Goal: Transaction & Acquisition: Purchase product/service

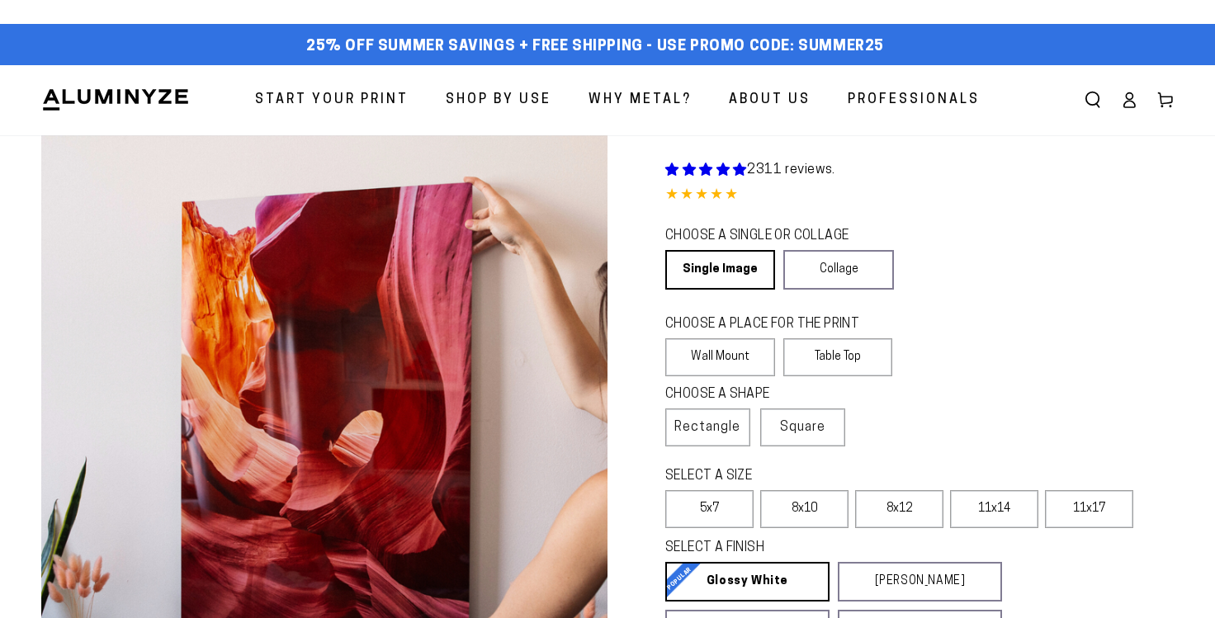
select select "**********"
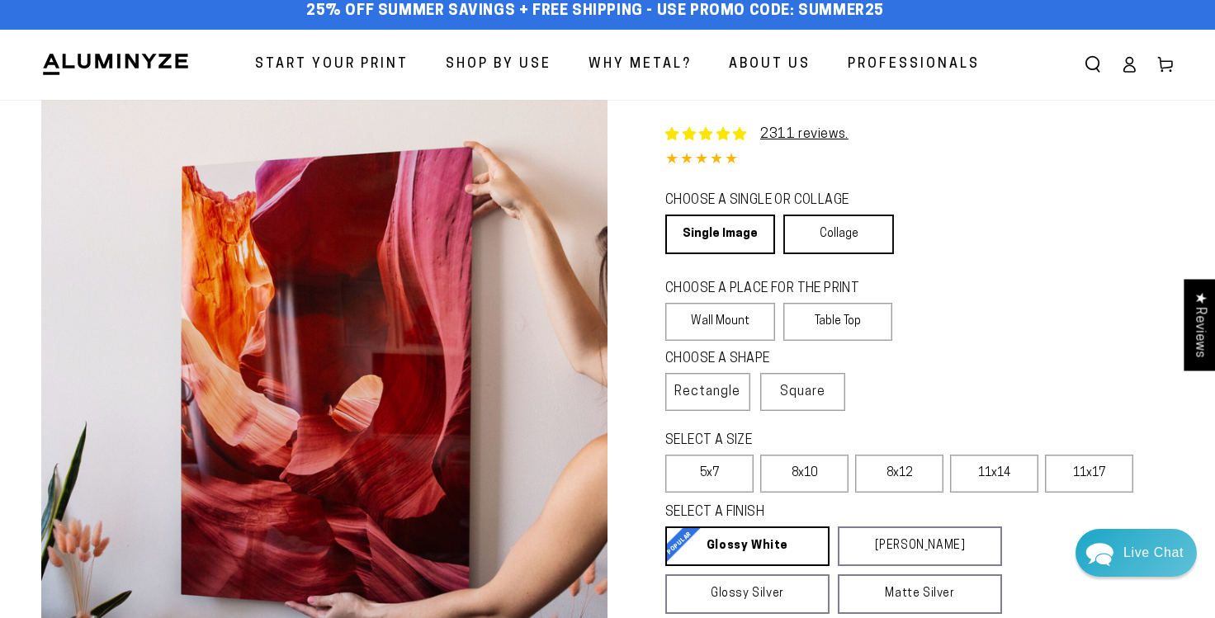
scroll to position [39, 0]
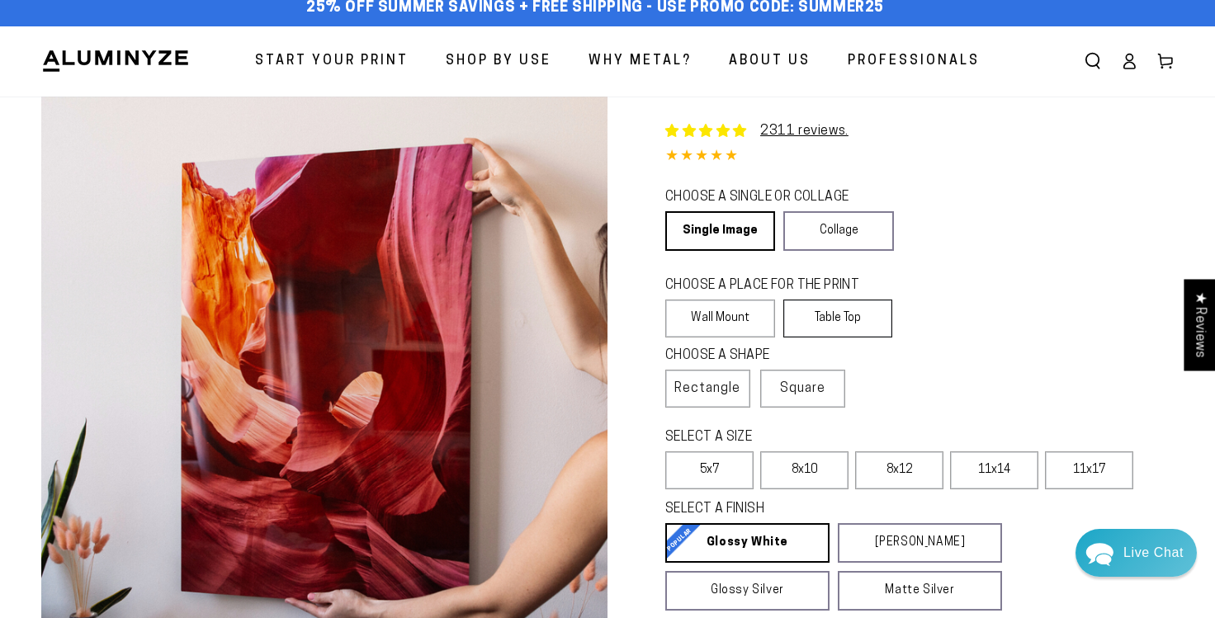
click at [841, 316] on label "Table Top" at bounding box center [838, 319] width 110 height 38
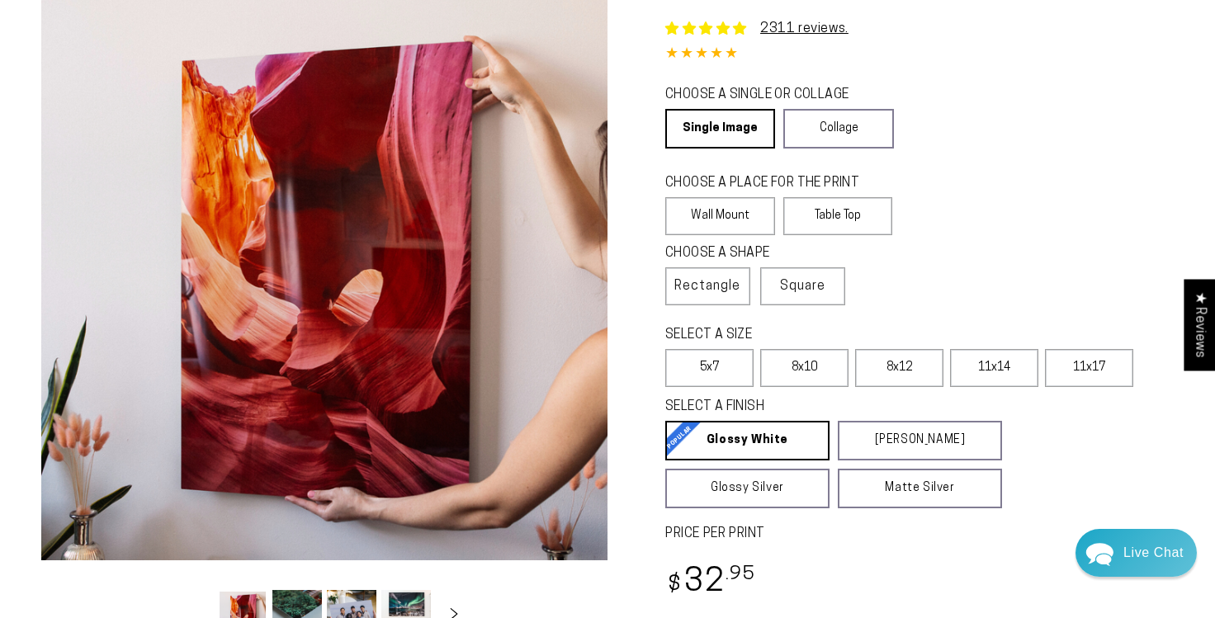
scroll to position [142, 0]
click at [919, 357] on label "8x12" at bounding box center [899, 367] width 88 height 38
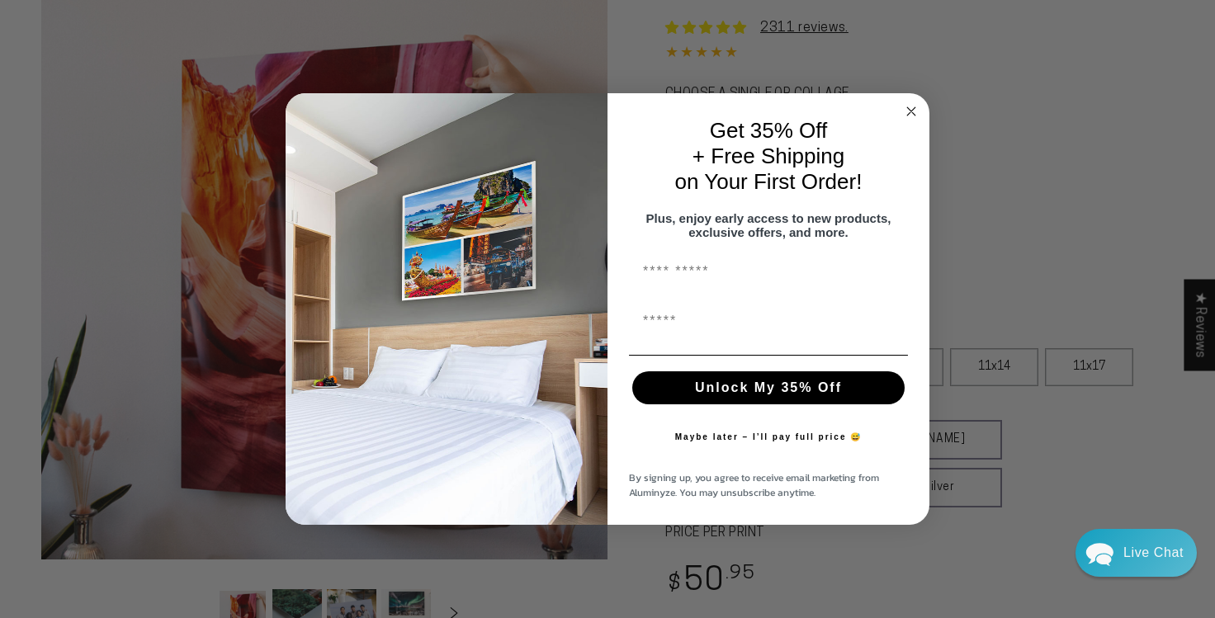
click at [907, 102] on circle "Close dialog" at bounding box center [911, 111] width 19 height 19
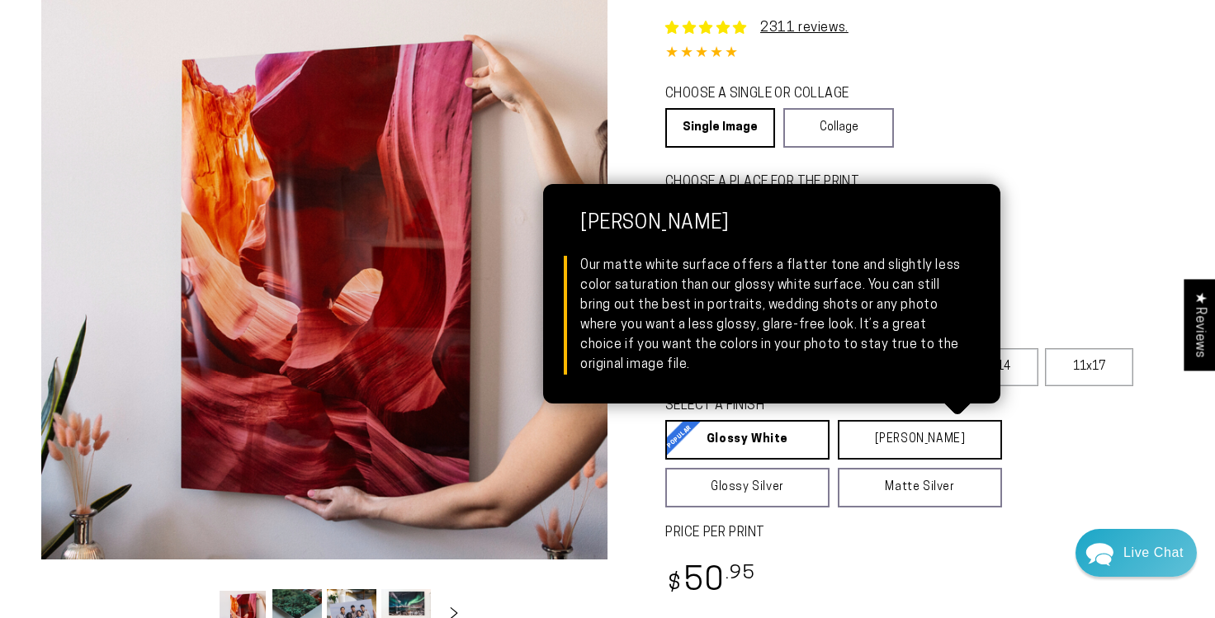
click at [920, 441] on link "Matte White Matte White Our matte white surface offers a flatter tone and sligh…" at bounding box center [920, 440] width 164 height 40
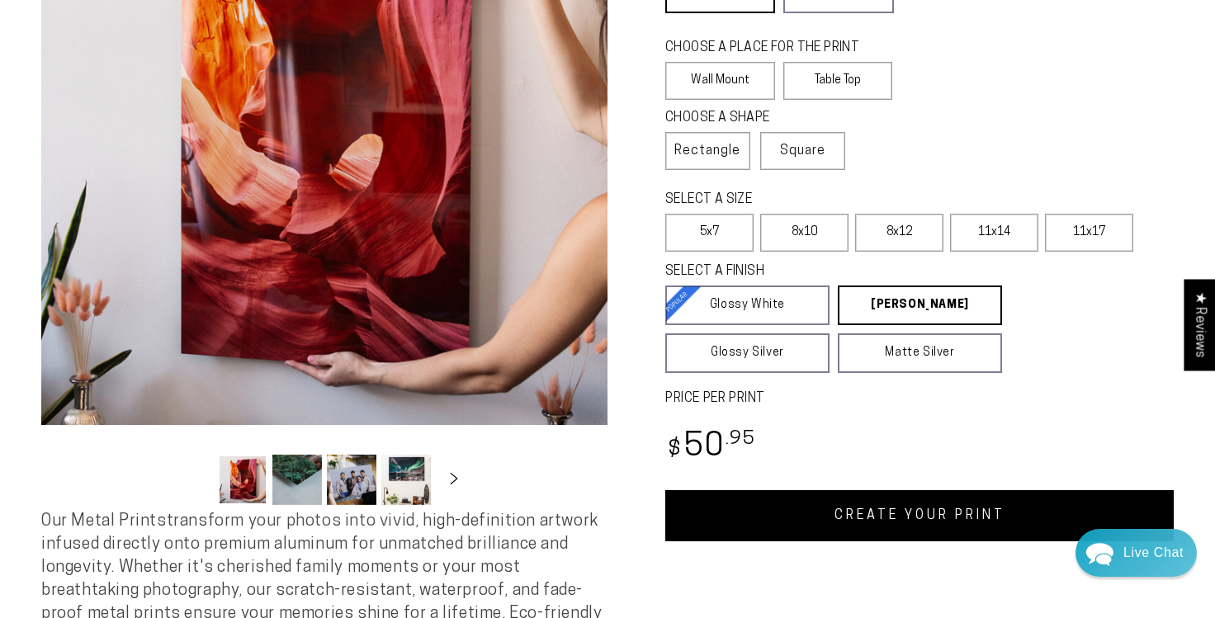
scroll to position [279, 0]
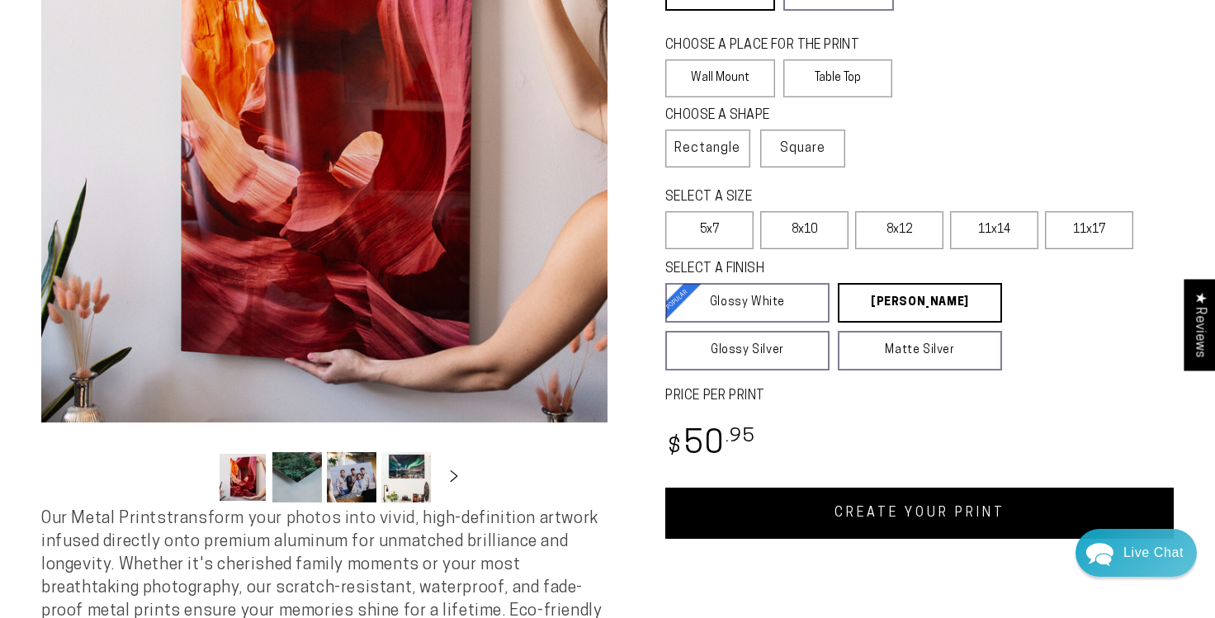
click at [953, 496] on link "CREATE YOUR PRINT" at bounding box center [919, 513] width 508 height 51
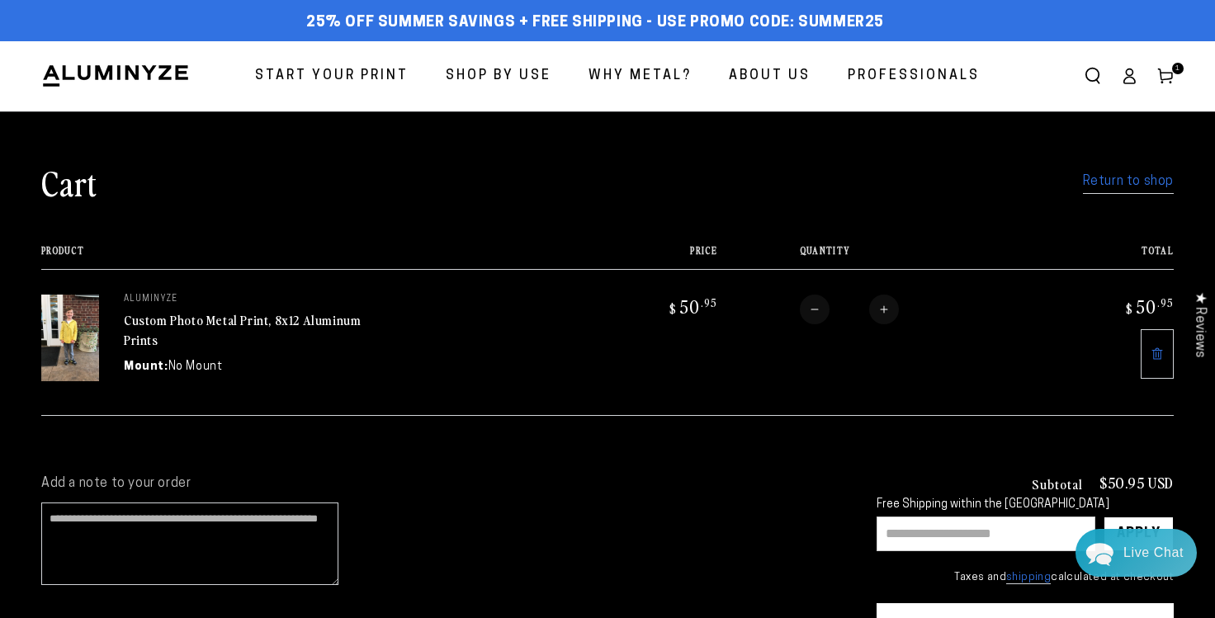
click at [977, 521] on input "text" at bounding box center [986, 534] width 219 height 35
type input "*"
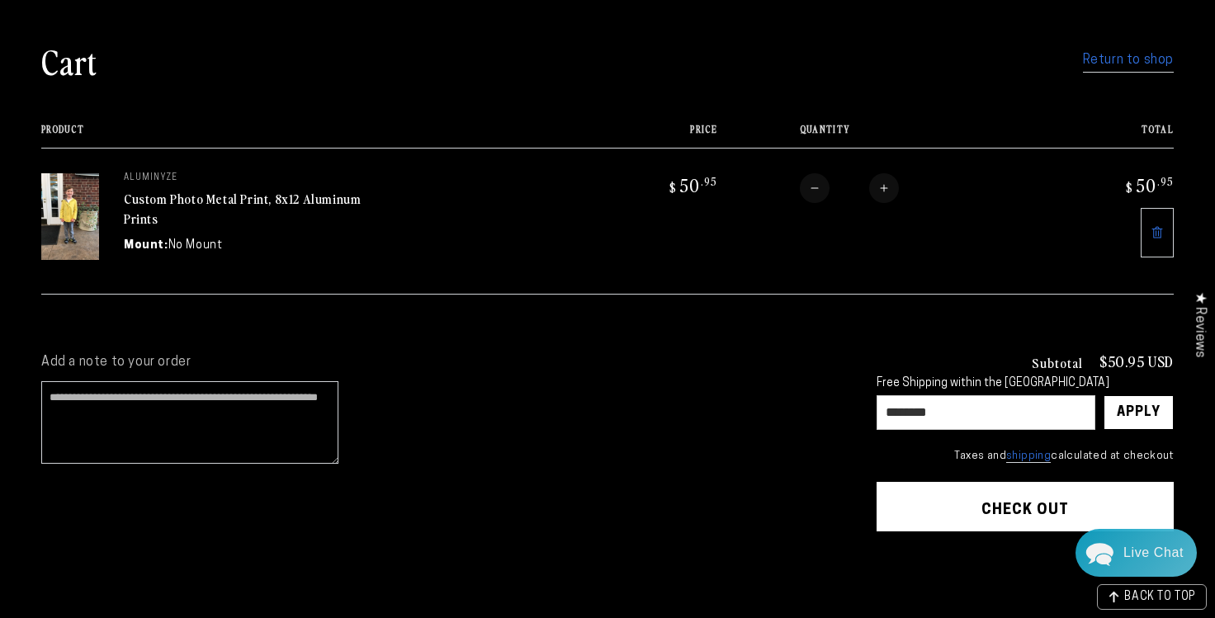
scroll to position [125, 0]
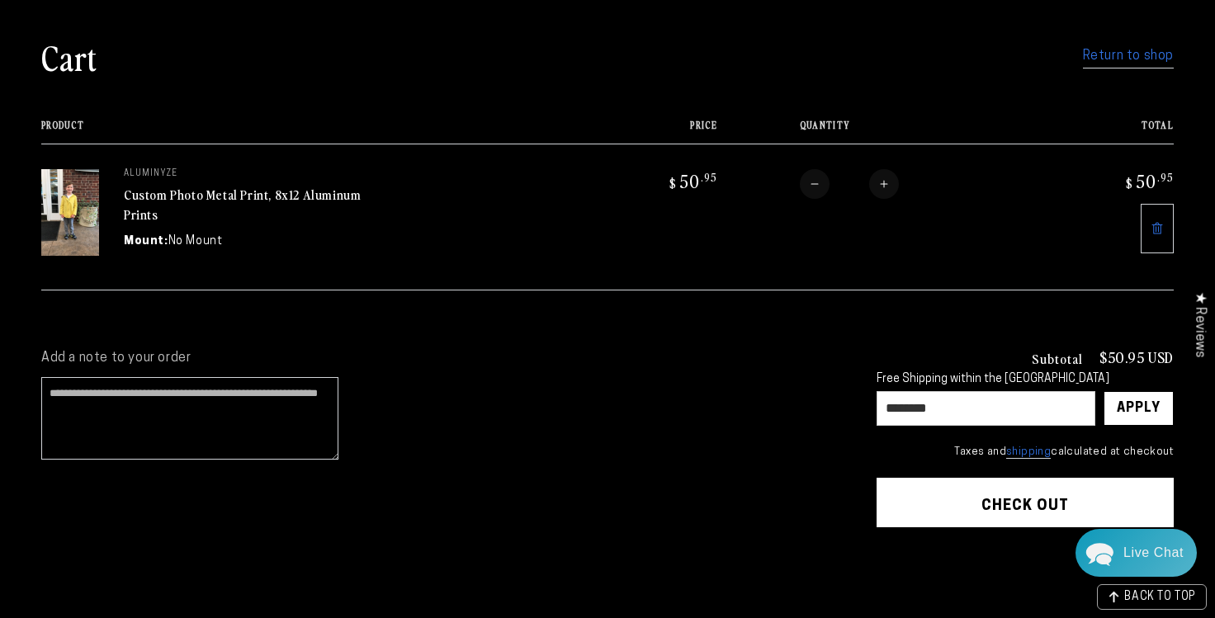
type input "********"
click at [986, 493] on button "Check out" at bounding box center [1025, 503] width 297 height 50
